Goal: Check status: Check status

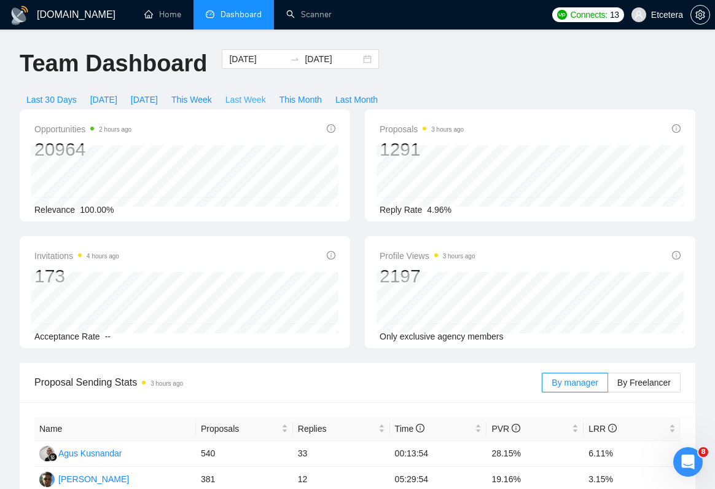
click at [249, 103] on span "Last Week" at bounding box center [246, 100] width 41 height 14
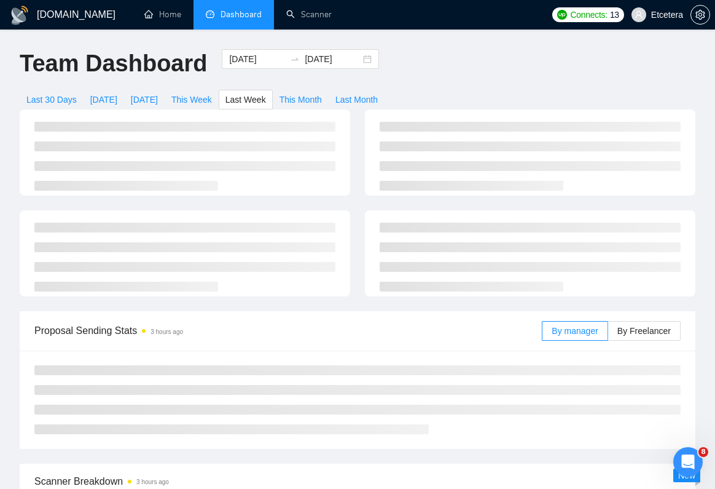
type input "[DATE]"
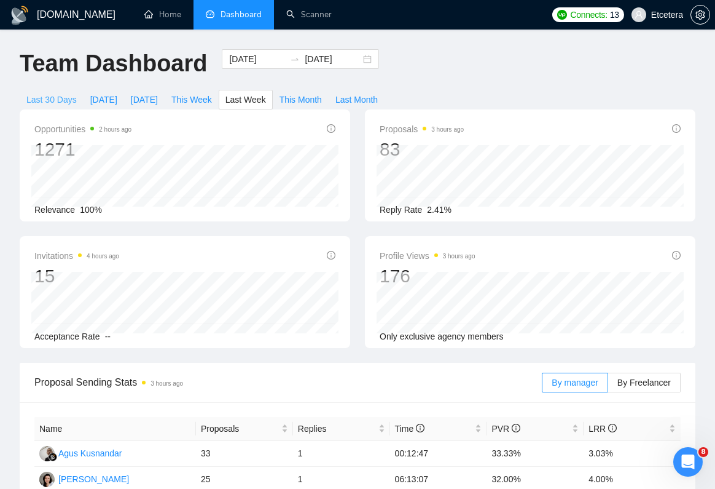
click at [56, 96] on span "Last 30 Days" at bounding box center [51, 100] width 50 height 14
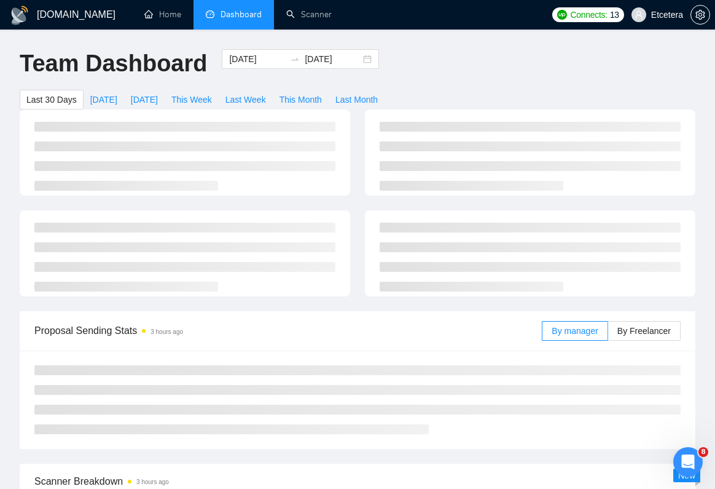
type input "[DATE]"
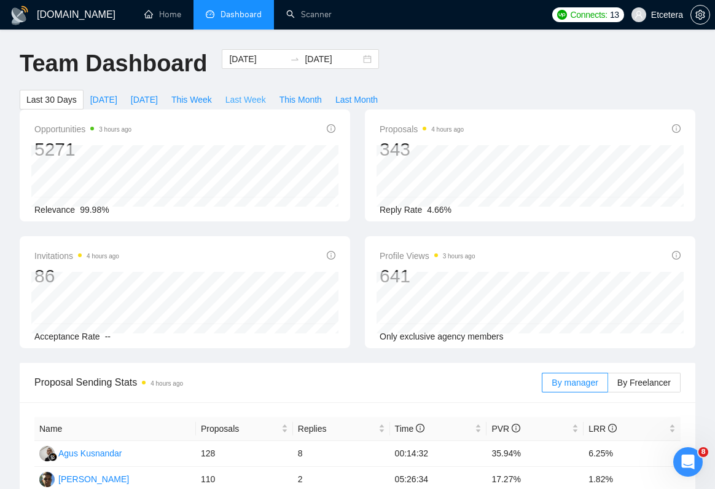
click at [243, 103] on span "Last Week" at bounding box center [246, 100] width 41 height 14
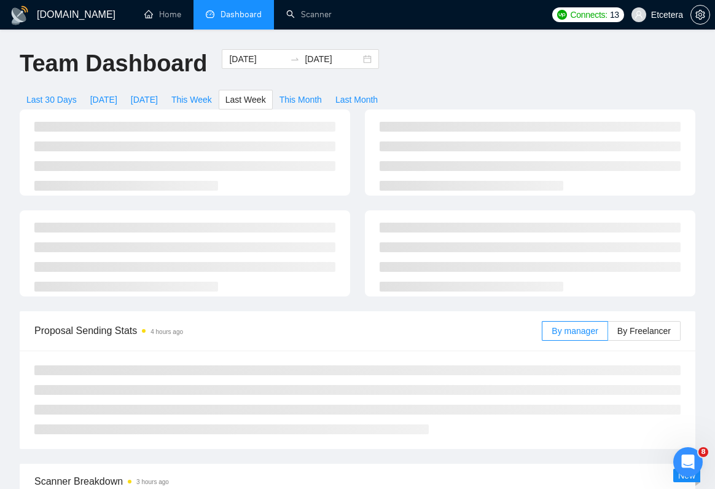
type input "[DATE]"
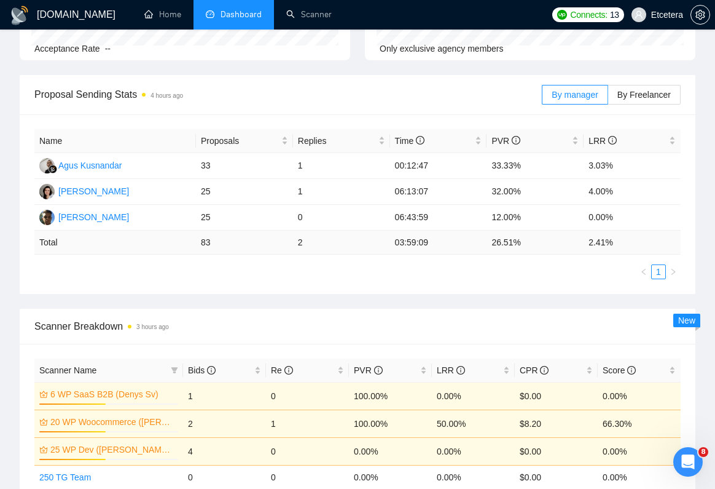
scroll to position [288, 0]
